Goal: Information Seeking & Learning: Learn about a topic

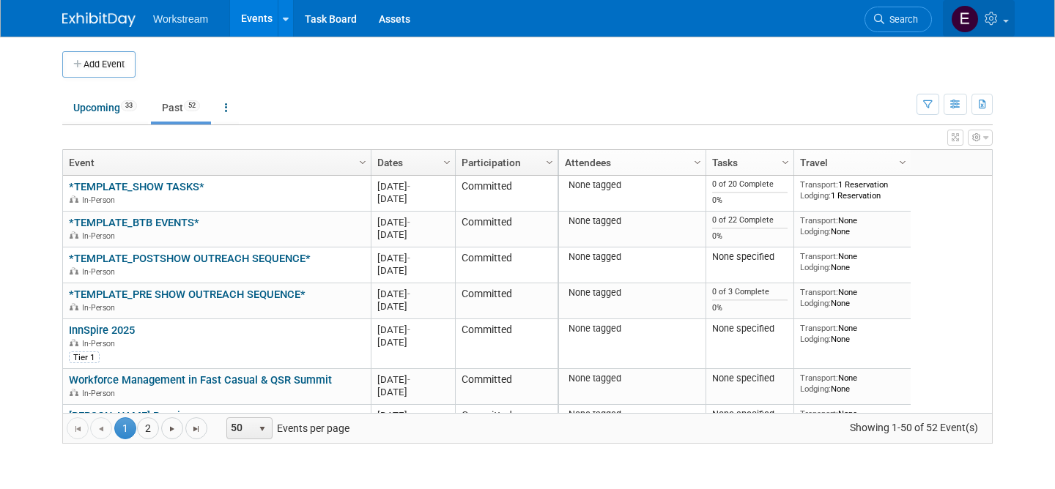
click at [994, 19] on icon at bounding box center [992, 18] width 17 height 13
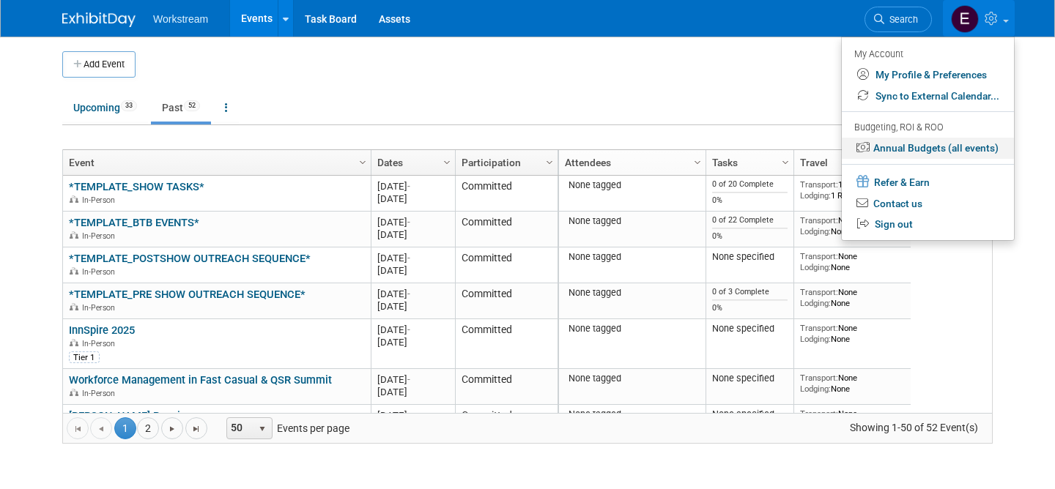
click at [960, 148] on link "Annual Budgets (all events)" at bounding box center [927, 148] width 172 height 21
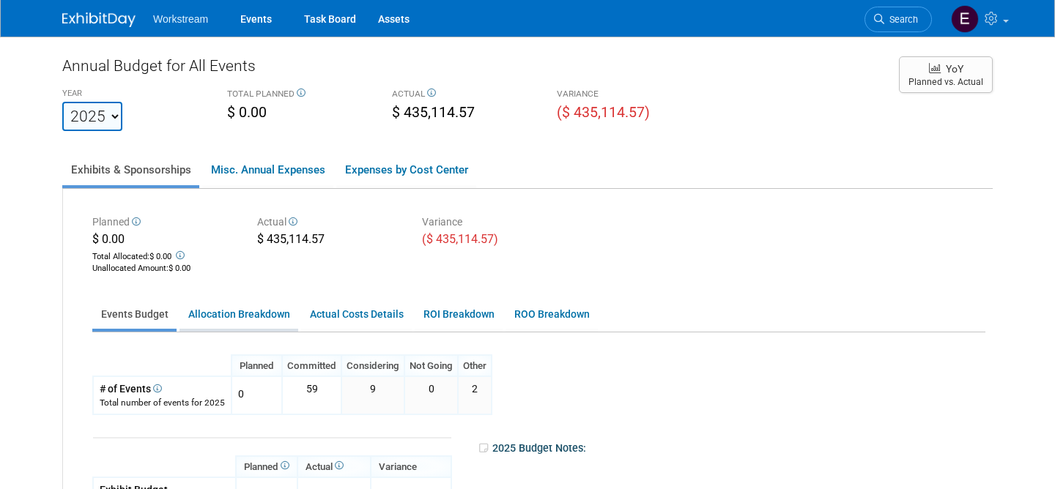
click at [193, 321] on link "Allocation Breakdown" at bounding box center [238, 314] width 119 height 29
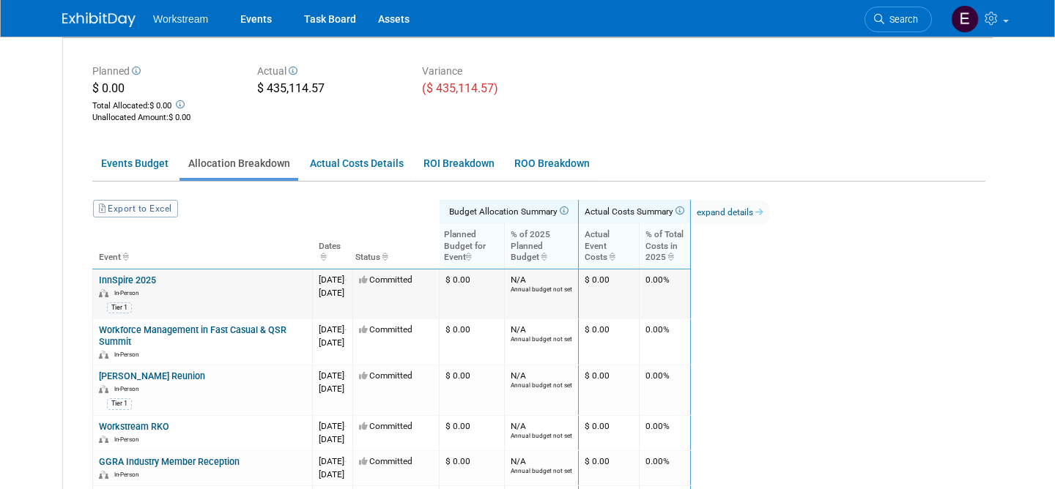
scroll to position [186, 0]
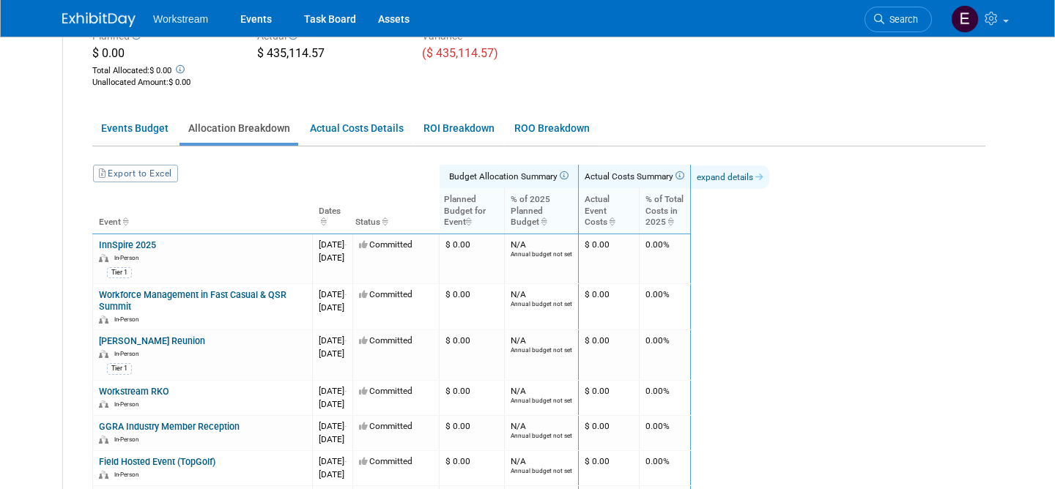
click at [769, 179] on link "expand details" at bounding box center [730, 177] width 78 height 23
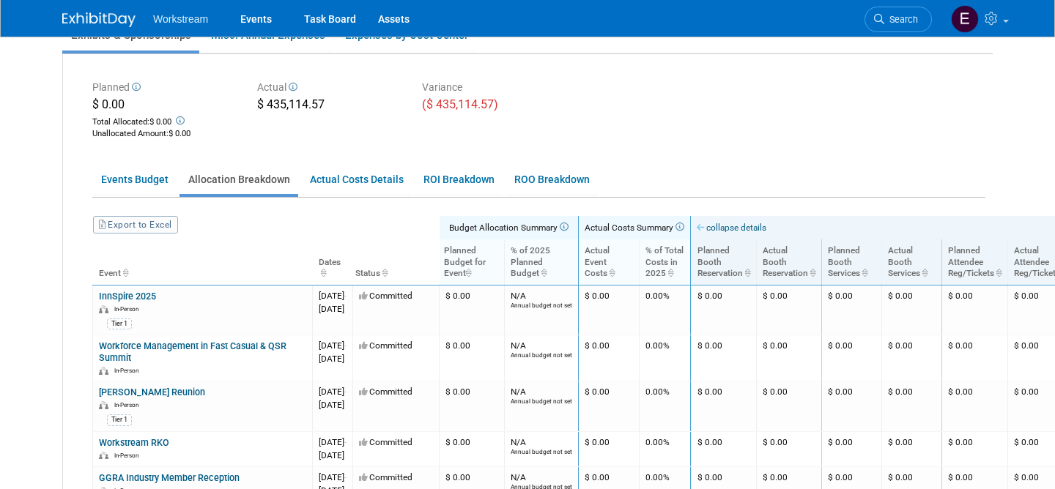
scroll to position [133, 0]
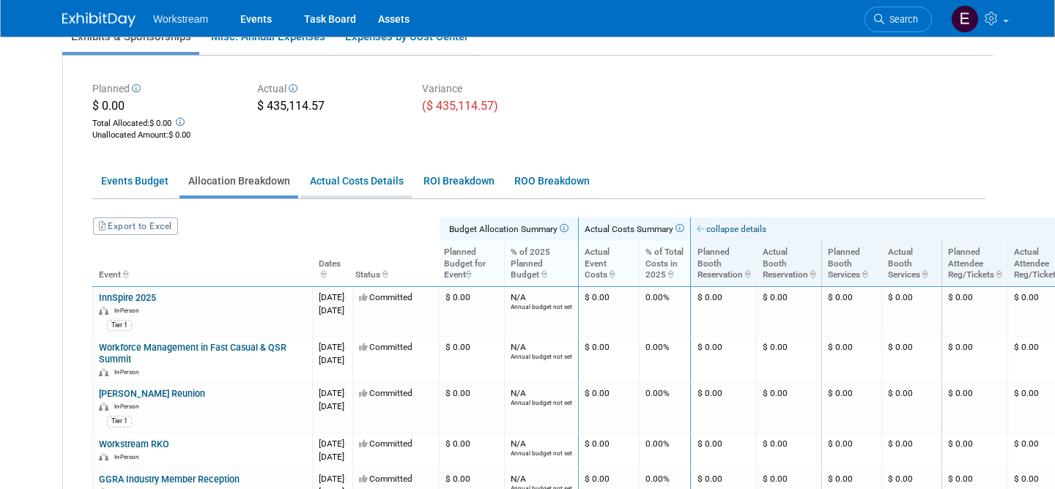
click at [383, 183] on link "Actual Costs Details" at bounding box center [356, 181] width 111 height 29
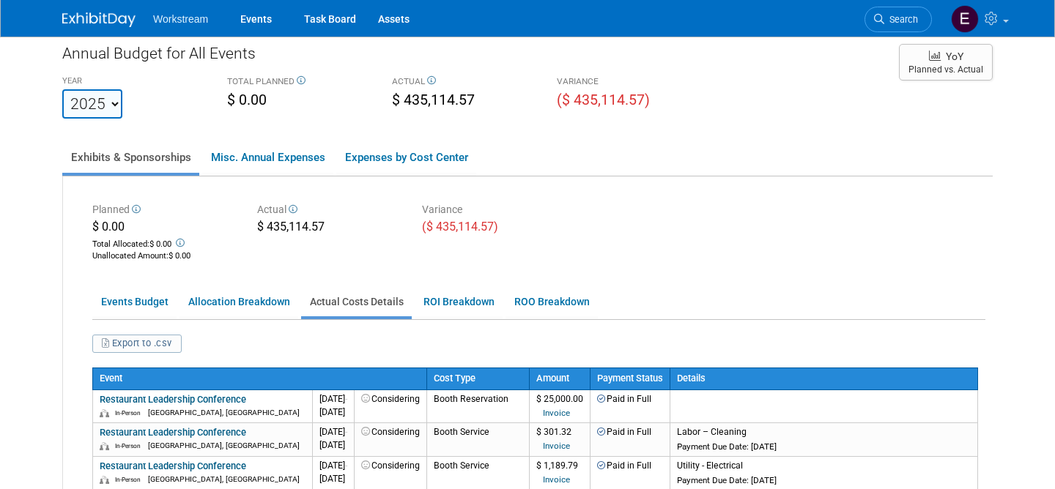
scroll to position [0, 0]
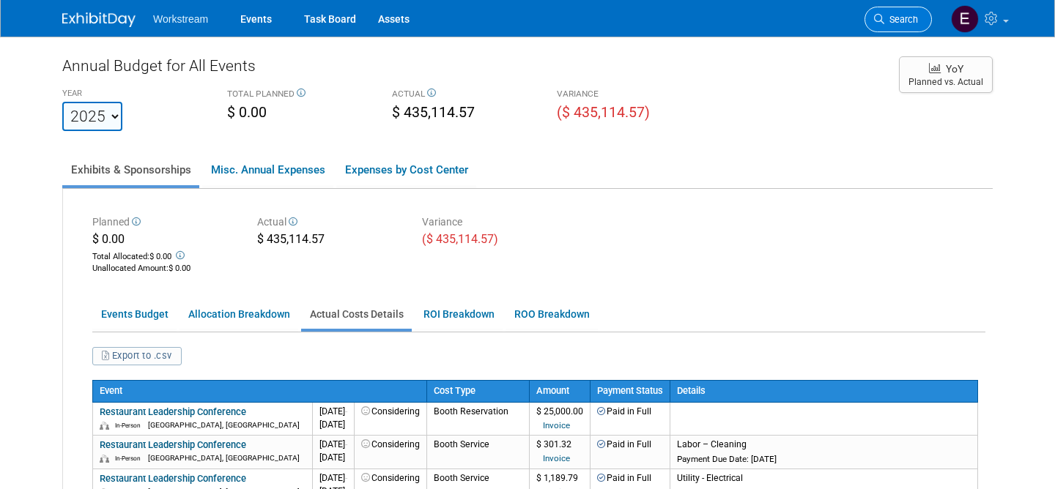
click at [918, 19] on link "Search" at bounding box center [897, 20] width 67 height 26
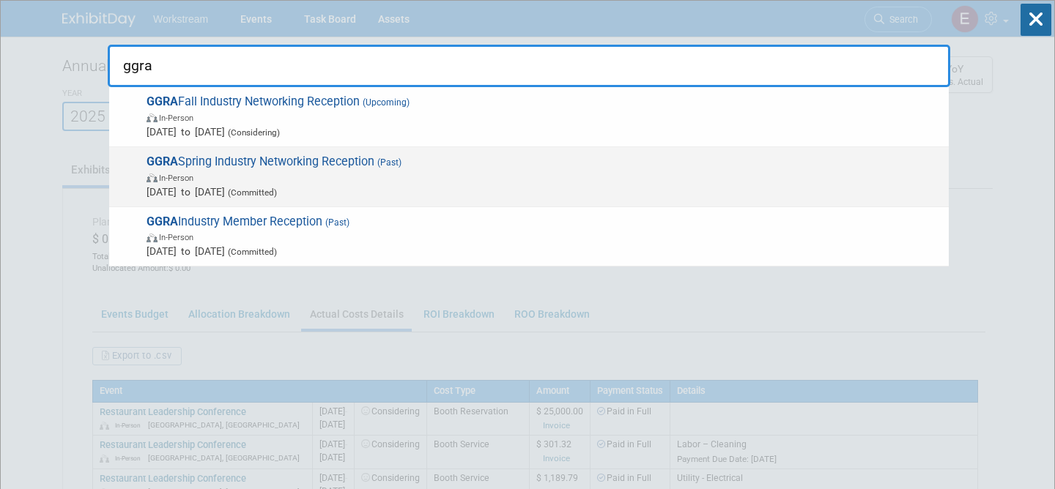
type input "ggra"
click at [257, 160] on span "GGRA Spring Industry Networking Reception (Past) In-Person May 5, 2025 to May 5…" at bounding box center [541, 177] width 799 height 45
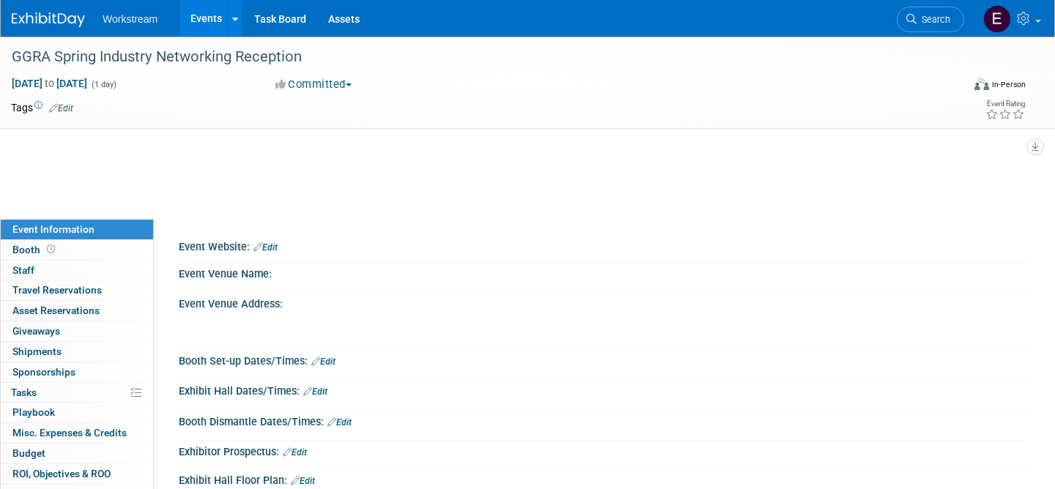
select select "Industry"
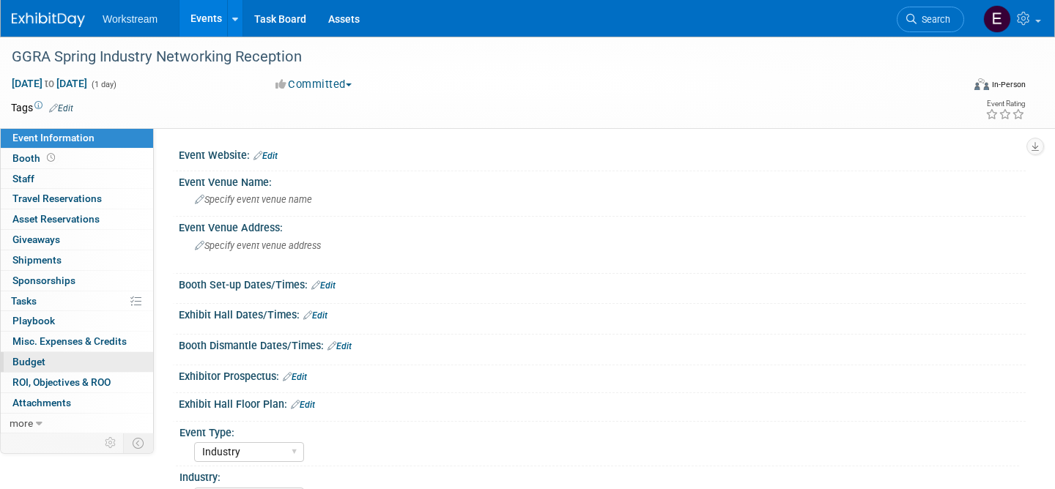
click at [35, 360] on span "Budget" at bounding box center [28, 362] width 33 height 12
